Goal: Task Accomplishment & Management: Manage account settings

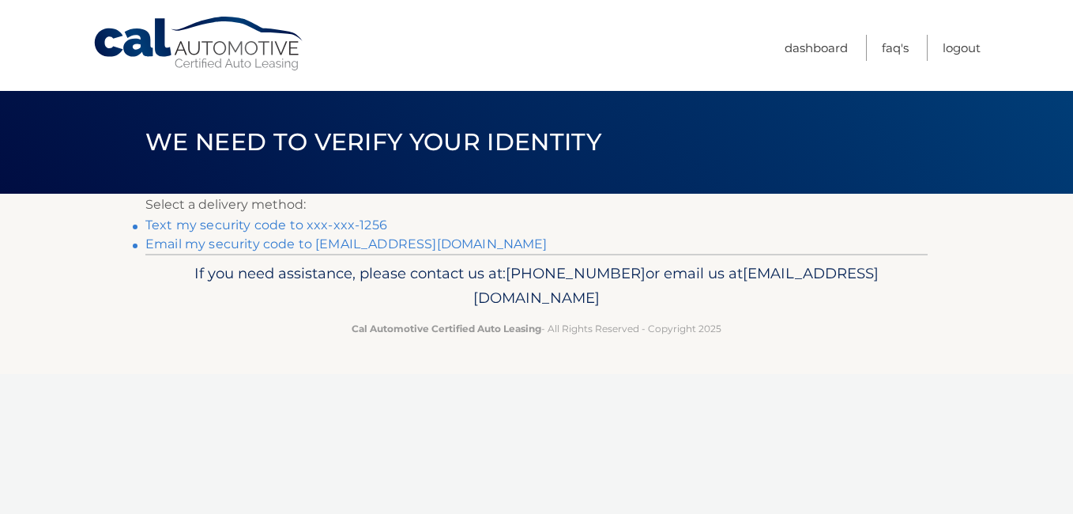
click at [269, 222] on link "Text my security code to xxx-xxx-1256" at bounding box center [266, 224] width 242 height 15
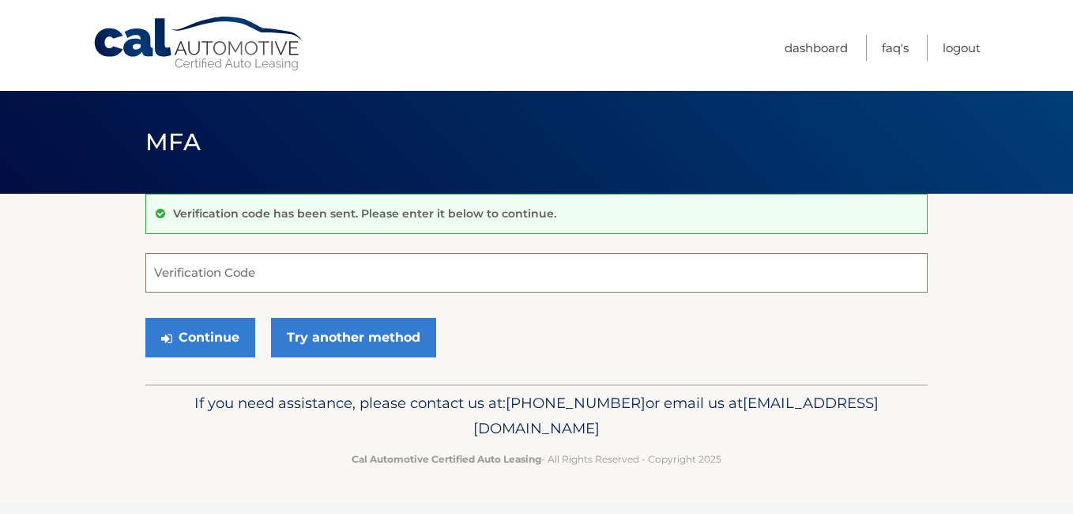
click at [205, 277] on input "Verification Code" at bounding box center [536, 273] width 782 height 40
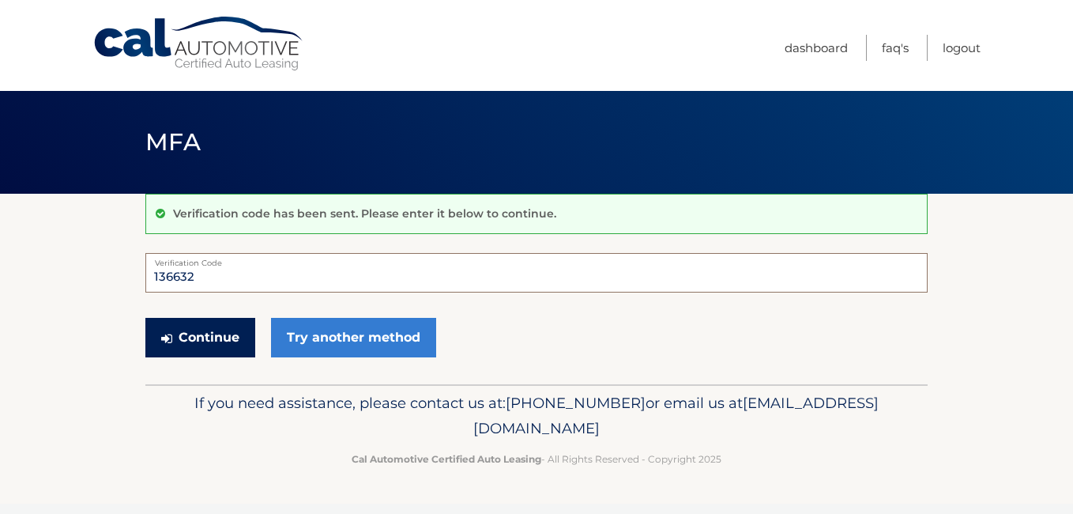
type input "136632"
click at [222, 333] on button "Continue" at bounding box center [200, 338] width 110 height 40
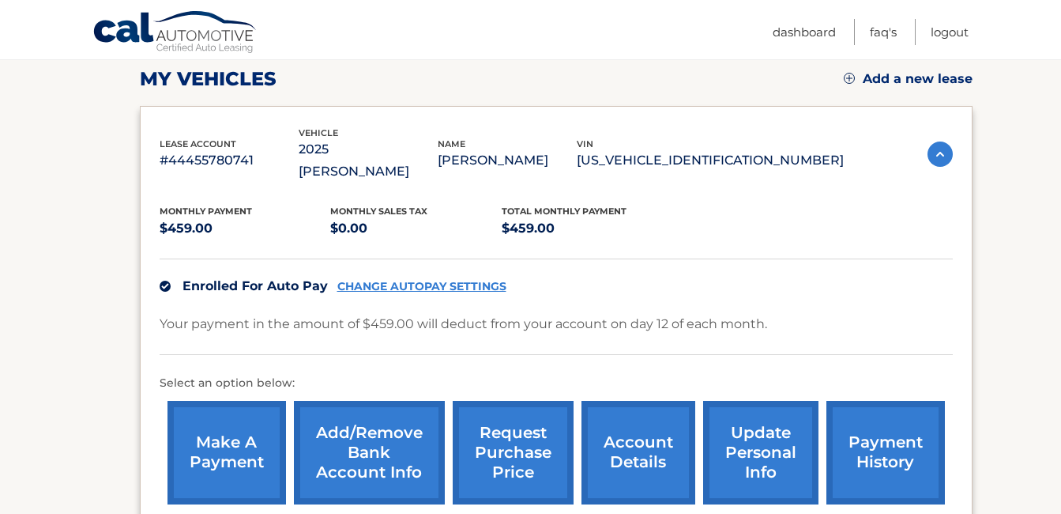
scroll to position [253, 0]
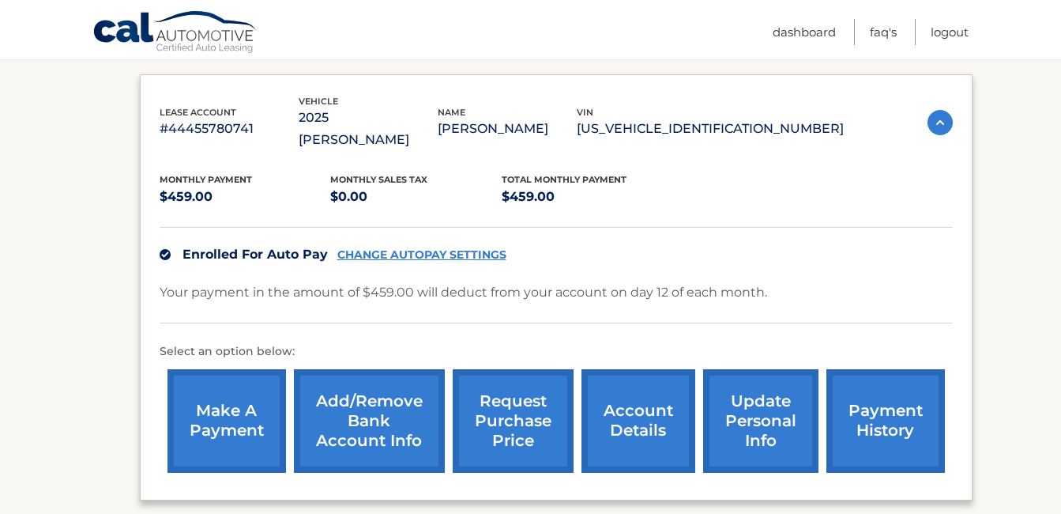
click at [360, 386] on link "Add/Remove bank account info" at bounding box center [369, 421] width 151 height 104
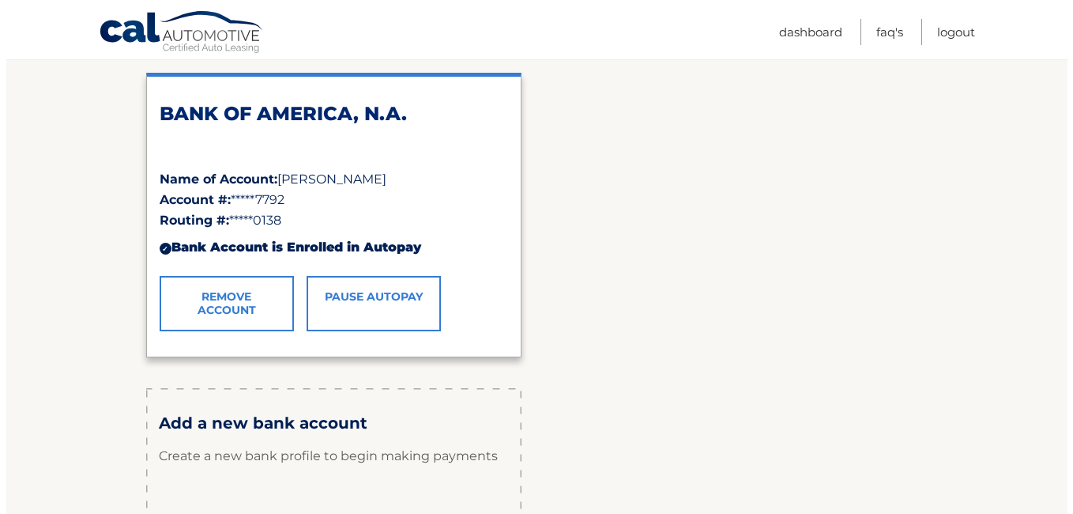
scroll to position [253, 0]
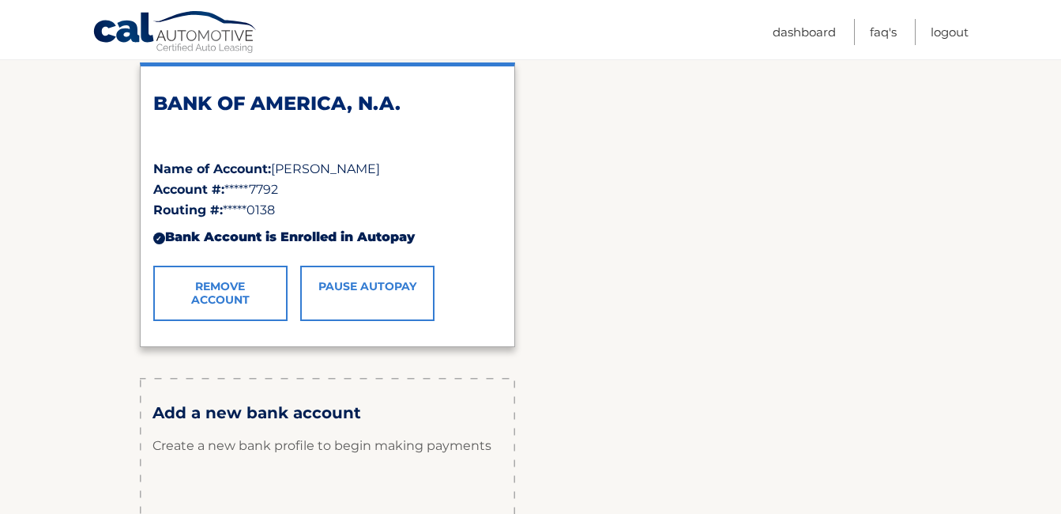
click at [224, 292] on link "Remove Account" at bounding box center [220, 293] width 134 height 55
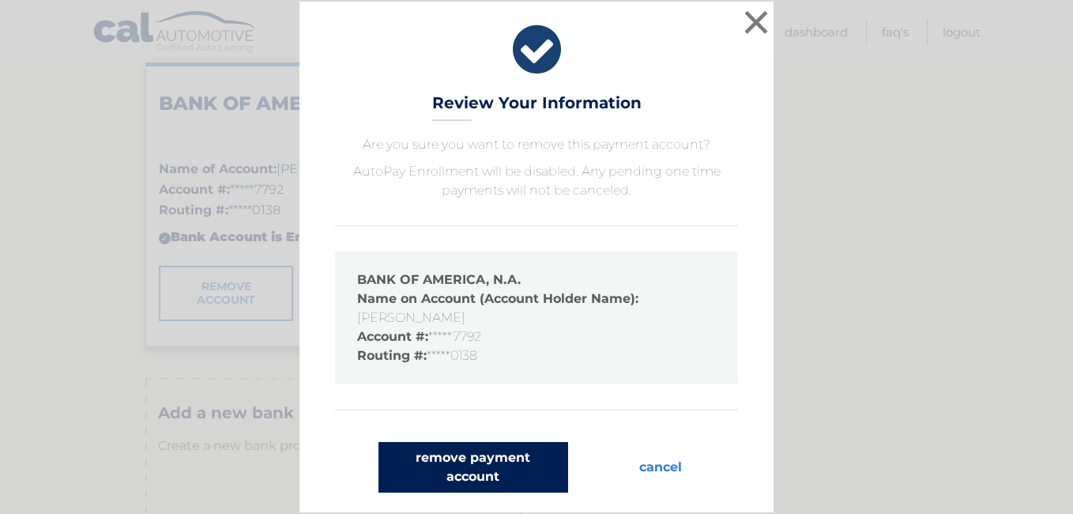
click at [481, 456] on button "remove payment account" at bounding box center [474, 467] width 190 height 51
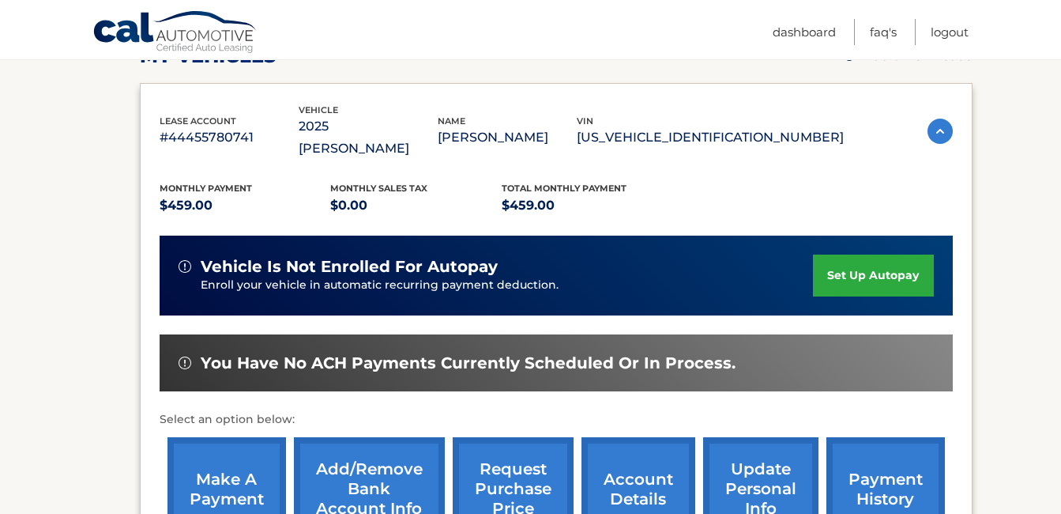
scroll to position [253, 0]
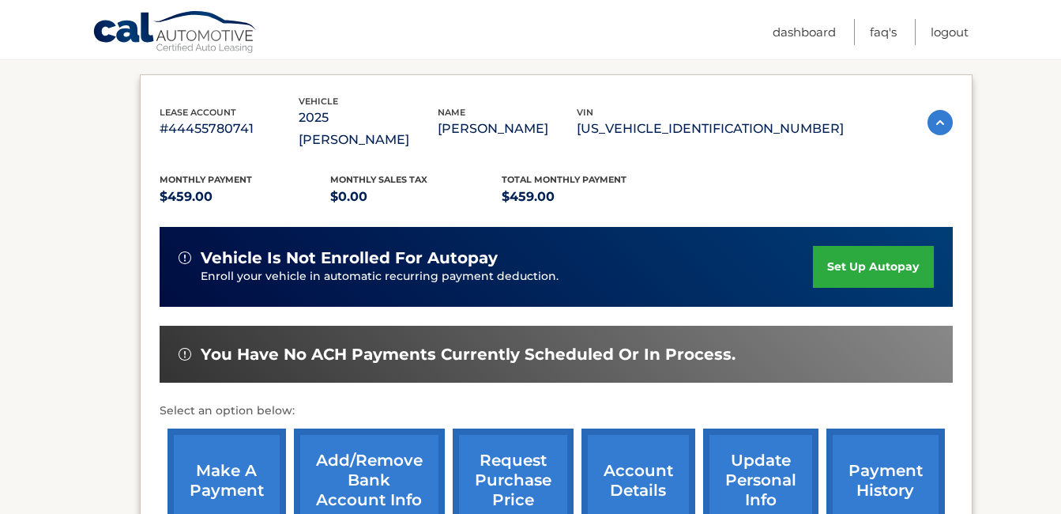
click at [374, 458] on link "Add/Remove bank account info" at bounding box center [369, 480] width 151 height 104
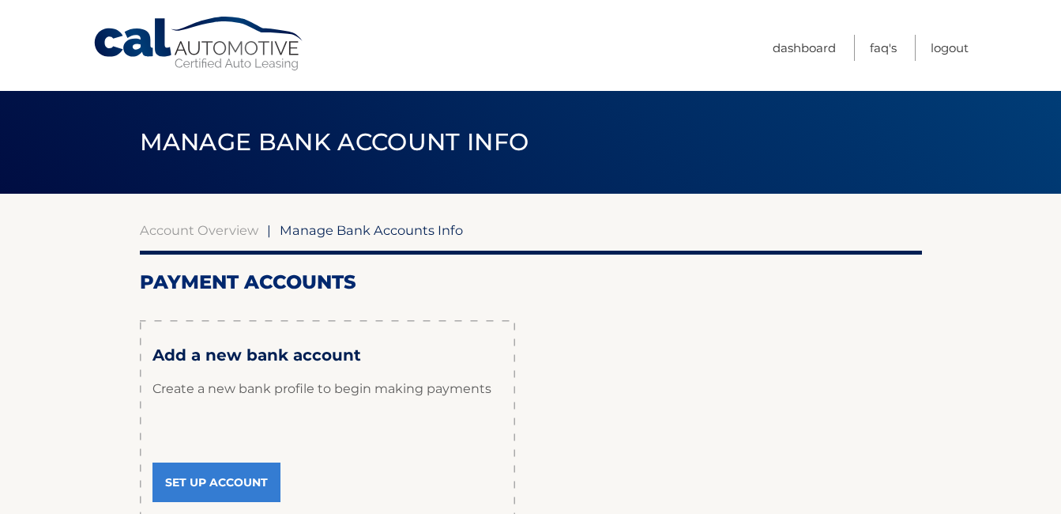
click at [240, 481] on link "Set Up Account" at bounding box center [217, 482] width 128 height 40
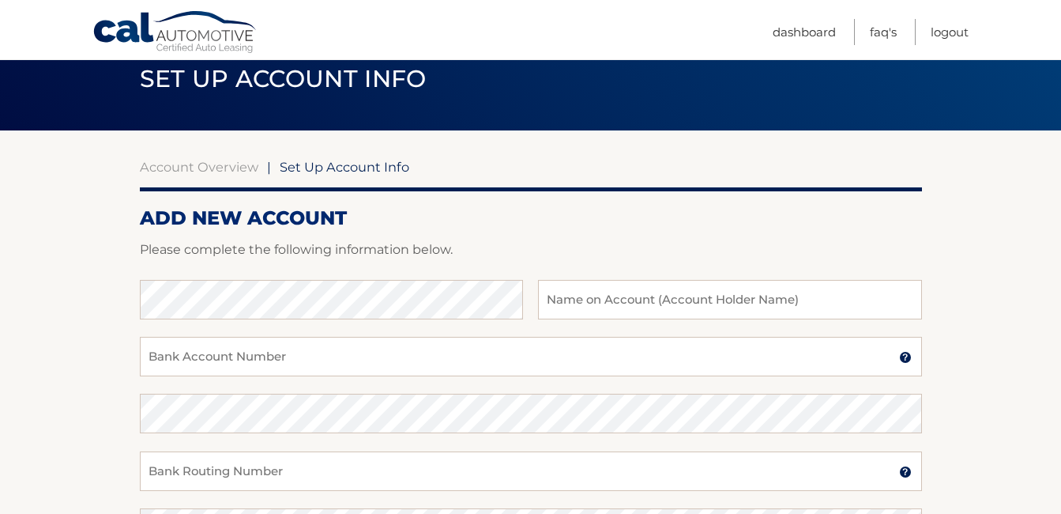
scroll to position [95, 0]
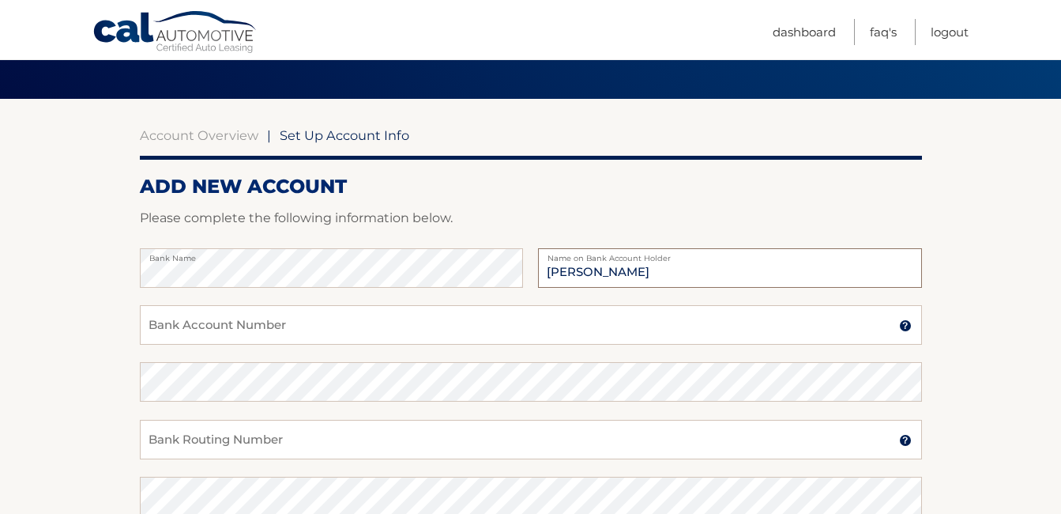
type input "[PERSON_NAME]"
click at [221, 317] on input "Bank Account Number" at bounding box center [531, 325] width 782 height 40
type input "483099714513"
click at [195, 440] on input "Bank Routing Number" at bounding box center [531, 440] width 782 height 40
type input "021000322"
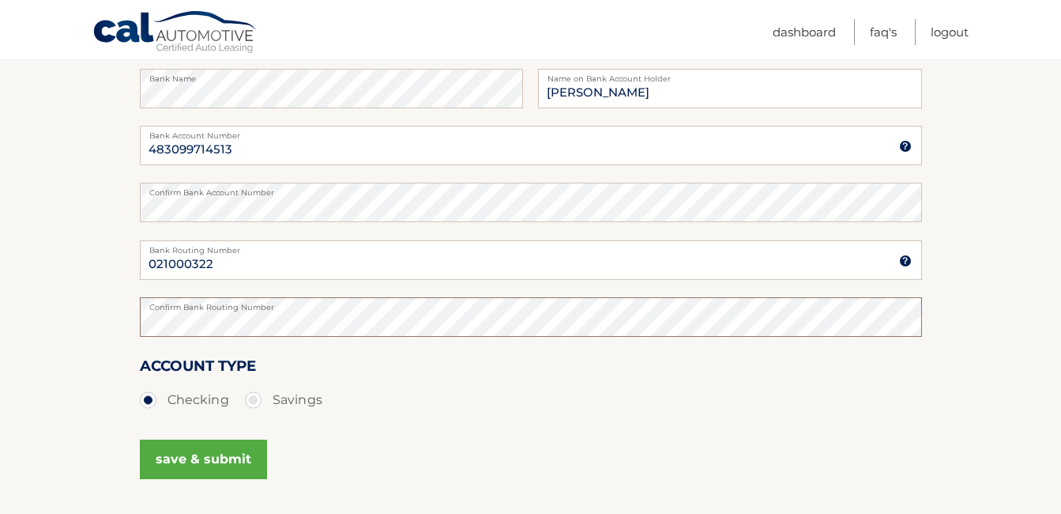
scroll to position [285, 0]
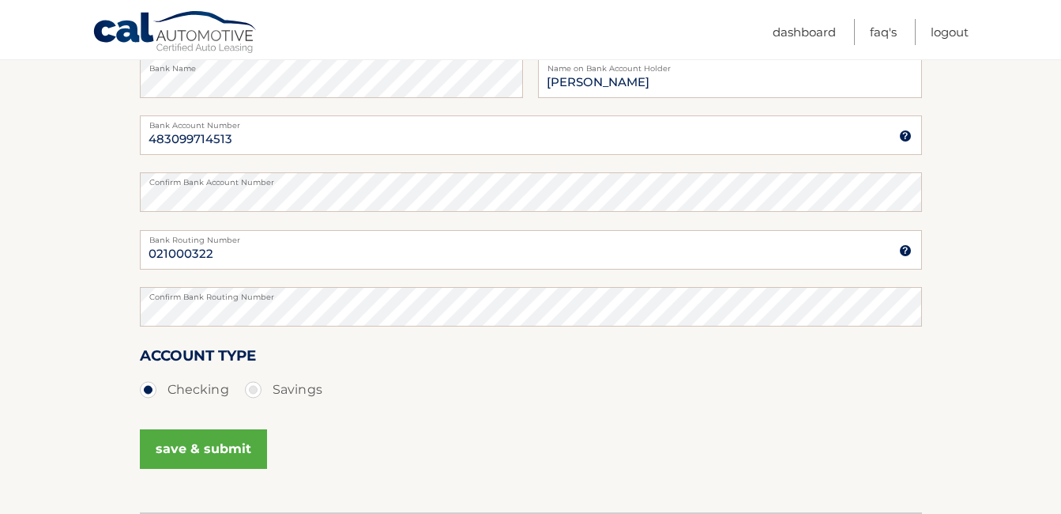
click at [206, 442] on button "save & submit" at bounding box center [203, 449] width 127 height 40
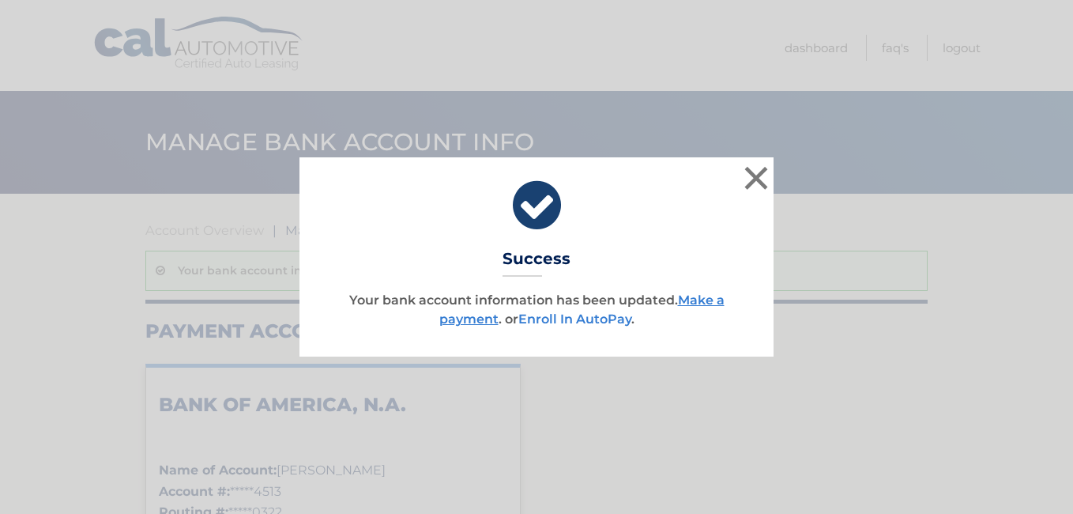
click at [578, 315] on link "Enroll In AutoPay" at bounding box center [574, 318] width 113 height 15
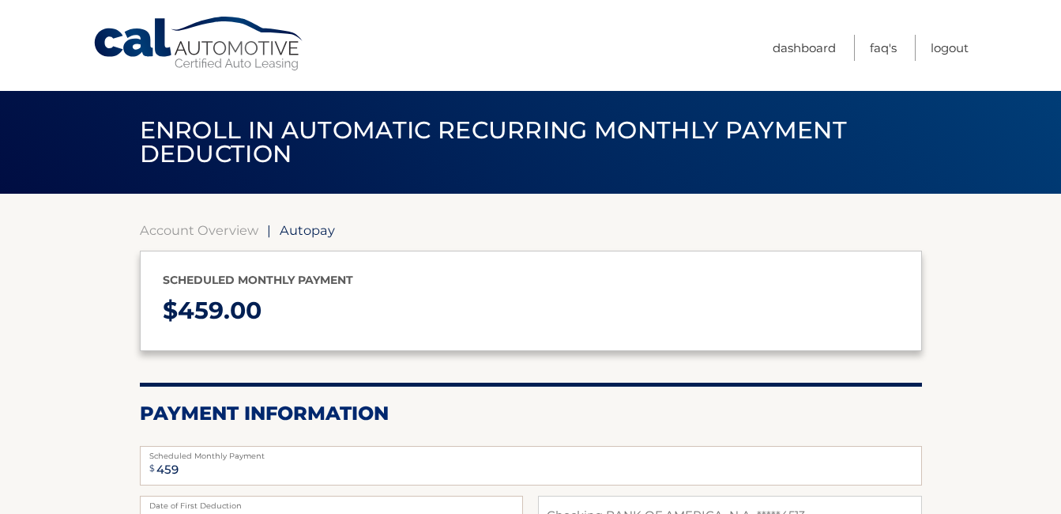
select select "ZTdhNTljNWMtMjFiMi00MTU3LWE2NmMtNWVlYzkwNjZkMjJh"
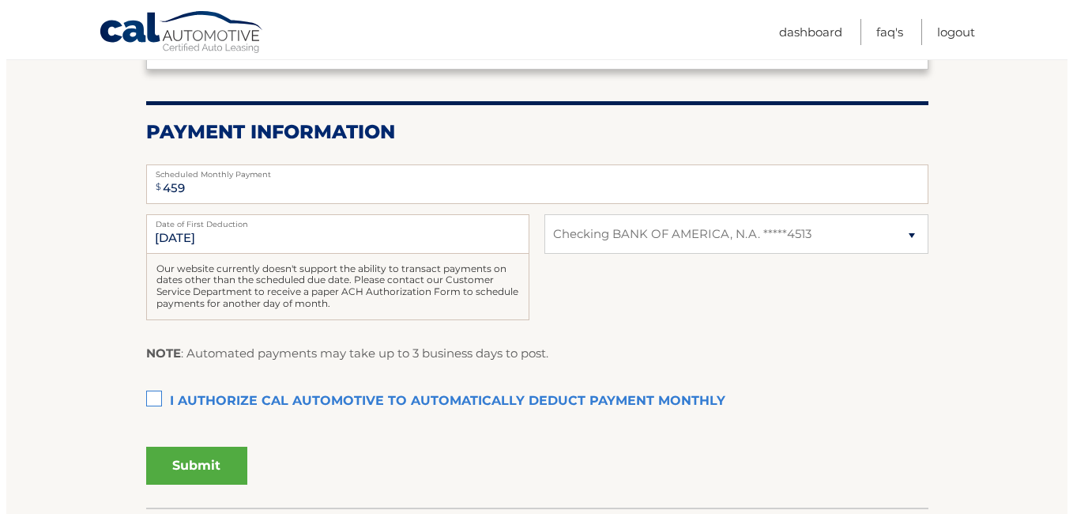
scroll to position [285, 0]
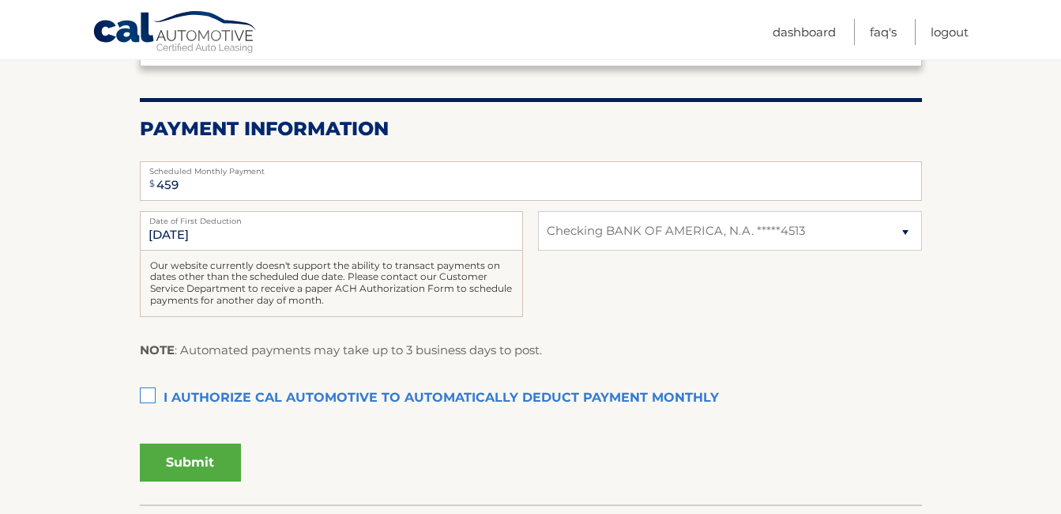
click at [144, 394] on label "I authorize cal automotive to automatically deduct payment monthly This checkbo…" at bounding box center [531, 399] width 782 height 32
click at [0, 0] on input "I authorize cal automotive to automatically deduct payment monthly This checkbo…" at bounding box center [0, 0] width 0 height 0
click at [183, 455] on button "Submit" at bounding box center [190, 462] width 101 height 38
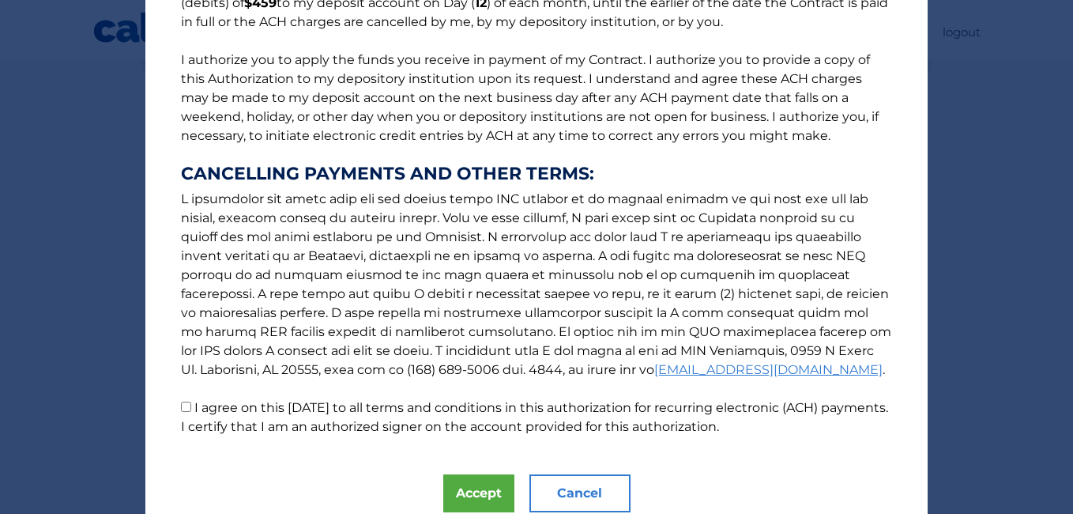
scroll to position [233, 0]
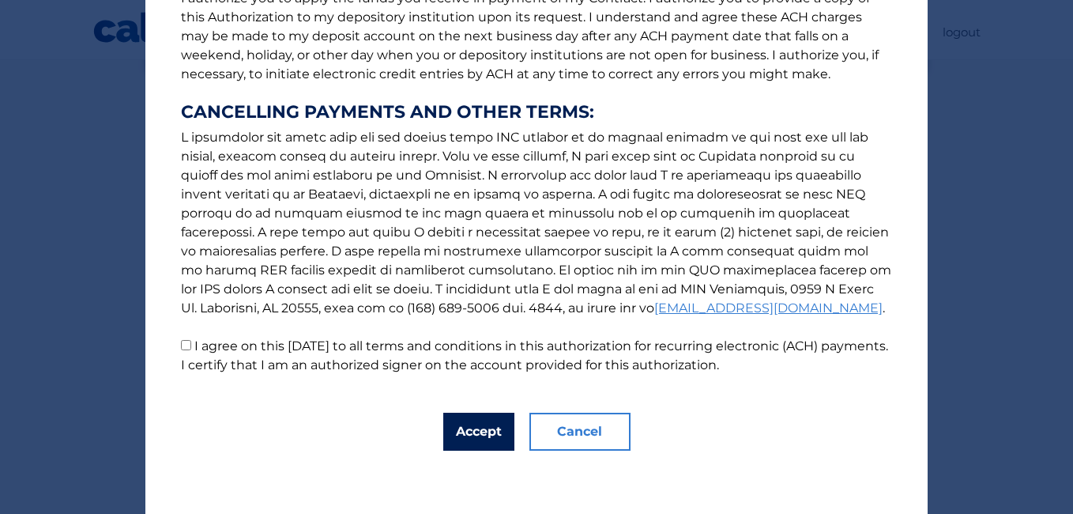
click at [473, 427] on button "Accept" at bounding box center [478, 432] width 71 height 38
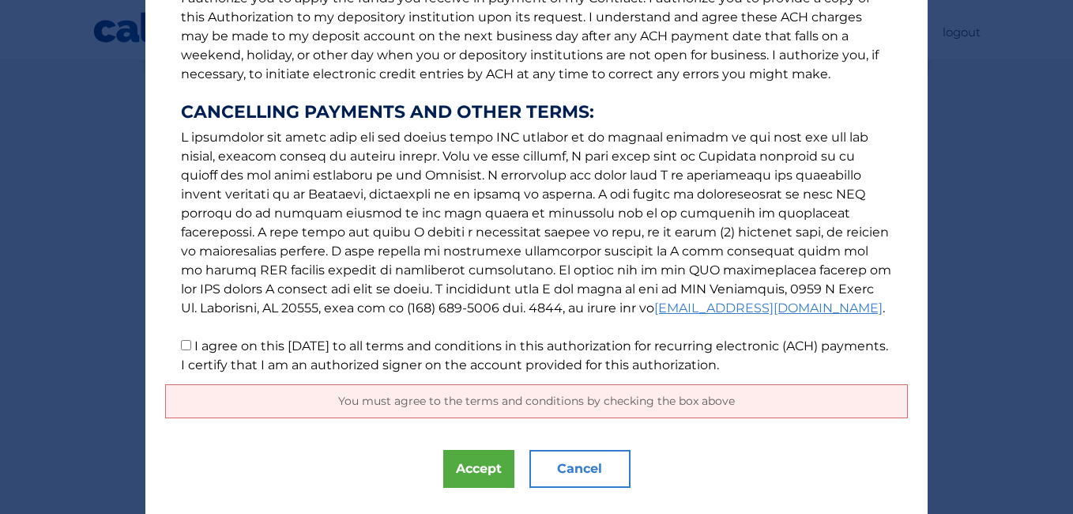
click at [181, 345] on input "I agree on this 09/19/2025 to all terms and conditions in this authorization fo…" at bounding box center [186, 345] width 10 height 10
checkbox input "true"
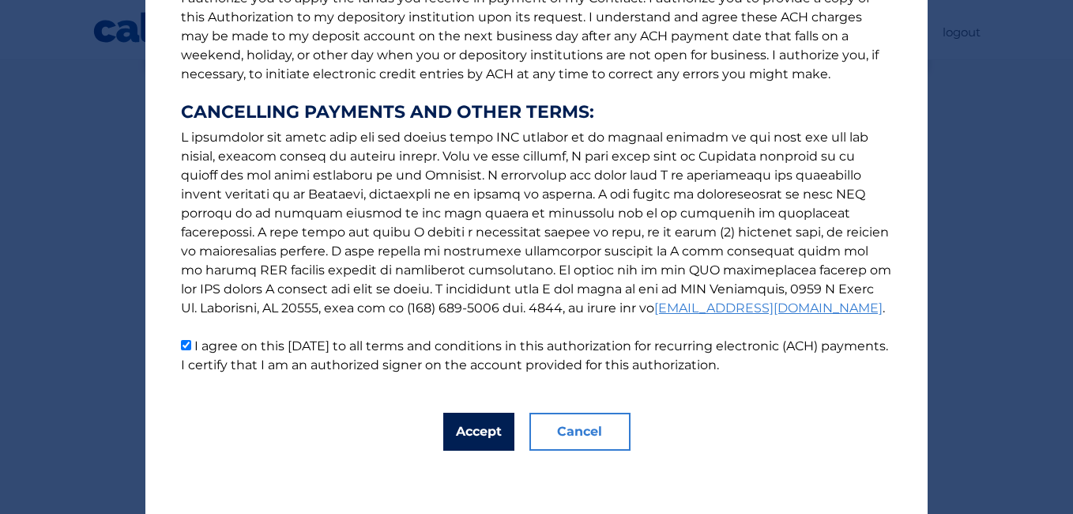
click at [468, 434] on button "Accept" at bounding box center [478, 432] width 71 height 38
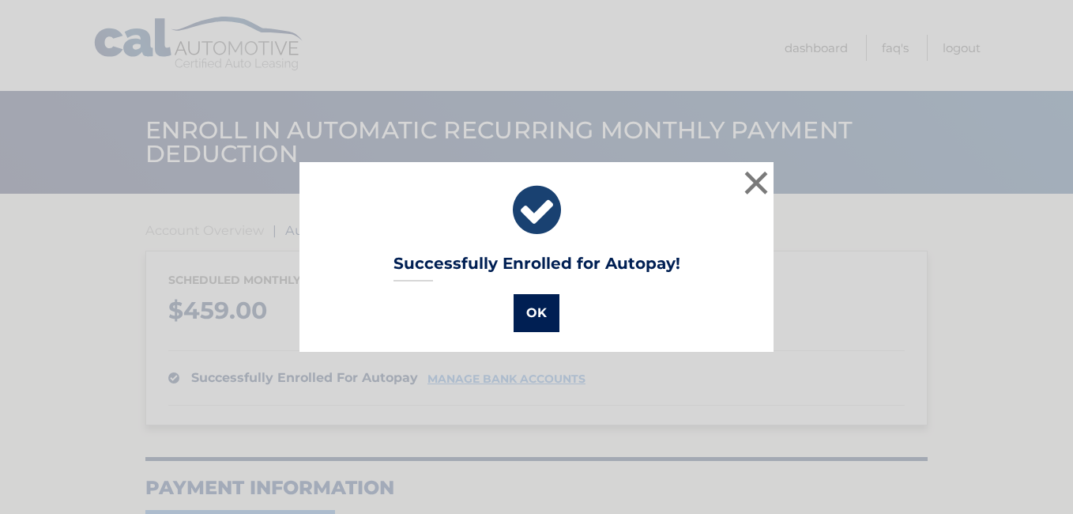
click at [530, 307] on button "OK" at bounding box center [537, 313] width 46 height 38
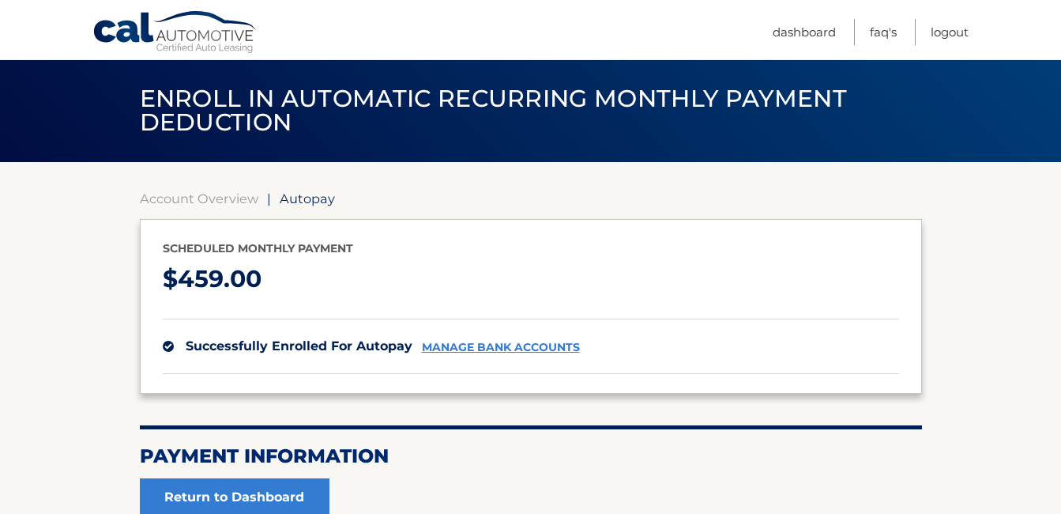
scroll to position [184, 0]
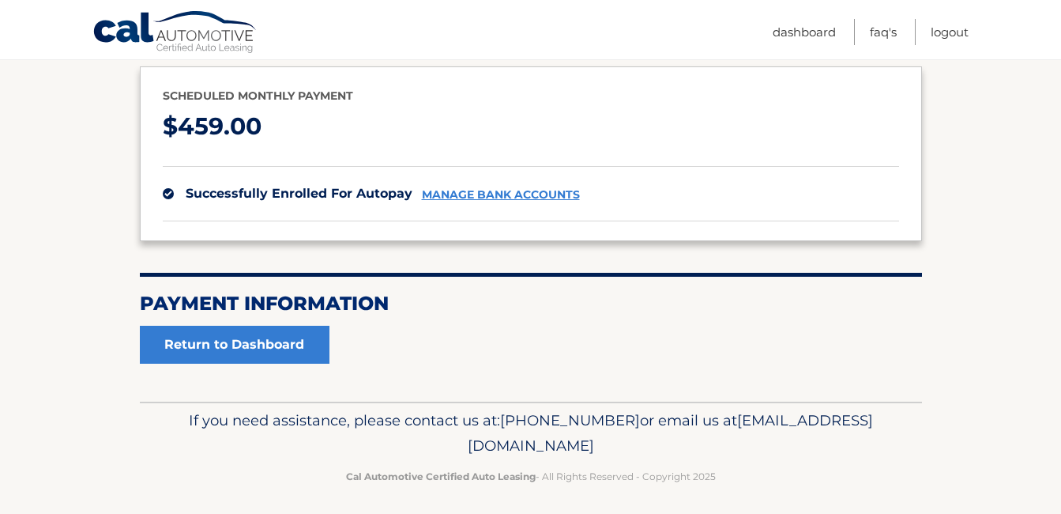
click at [493, 197] on link "manage bank accounts" at bounding box center [501, 194] width 158 height 13
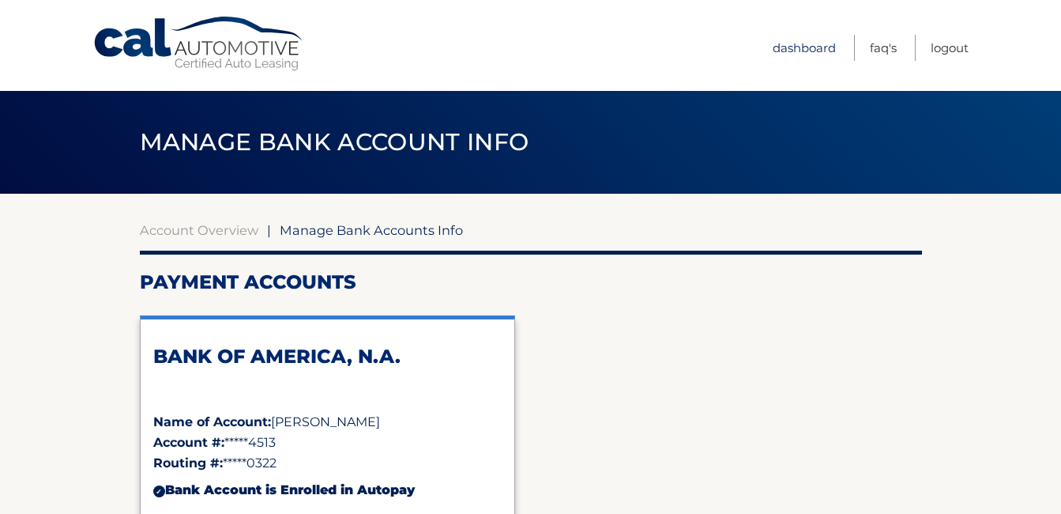
click at [786, 48] on link "Dashboard" at bounding box center [804, 48] width 63 height 26
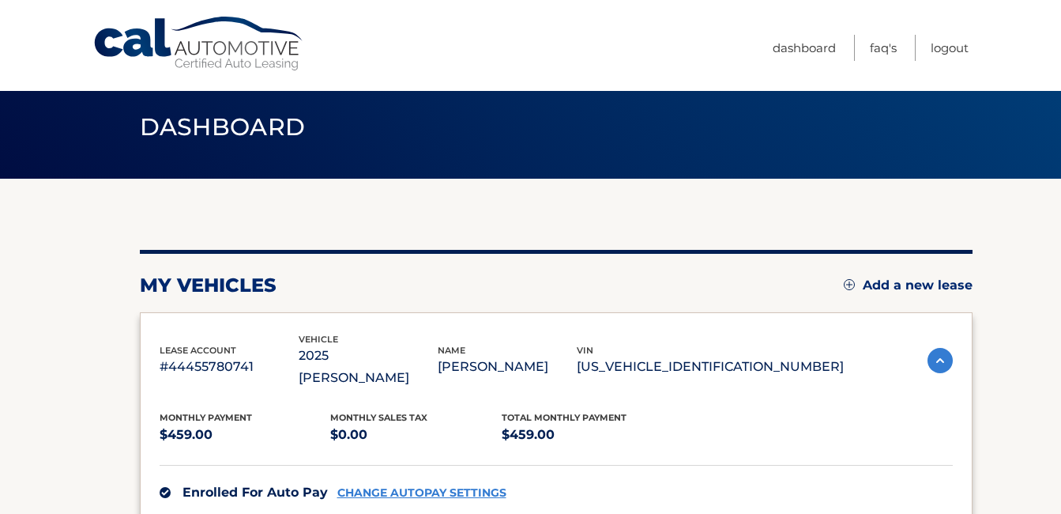
scroll to position [11, 0]
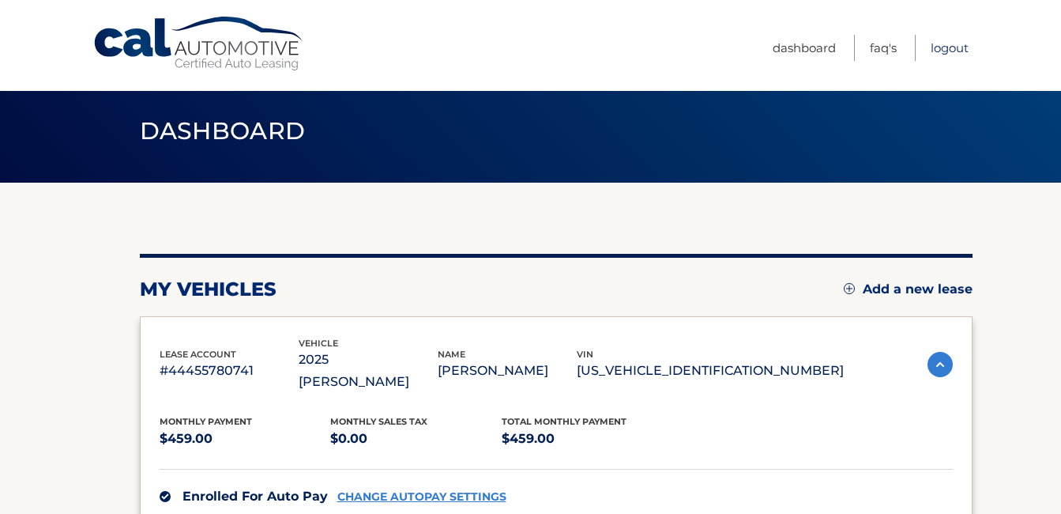
click at [944, 48] on link "Logout" at bounding box center [950, 48] width 38 height 26
